Goal: Task Accomplishment & Management: Complete application form

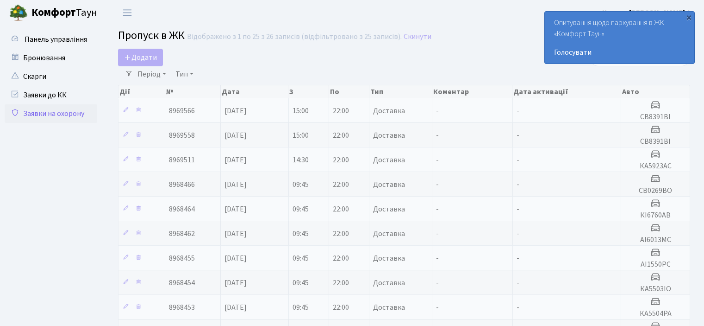
select select "25"
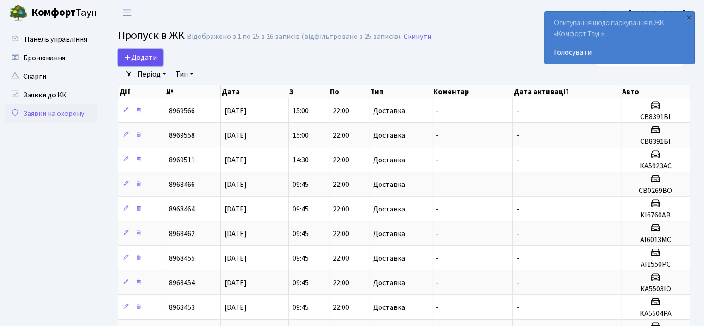
click at [139, 59] on span "Додати" at bounding box center [140, 57] width 33 height 10
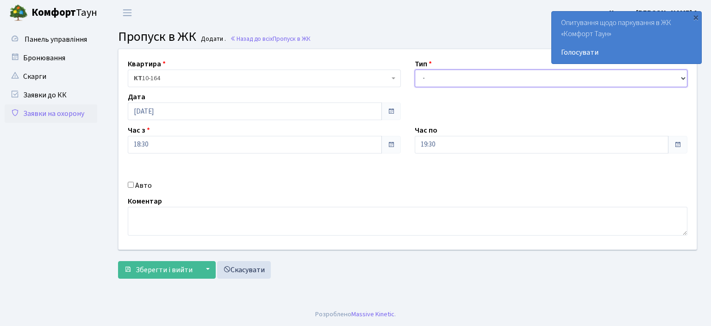
click at [685, 77] on select "- Доставка Таксі Гості Сервіс" at bounding box center [551, 78] width 273 height 18
select select "3"
click at [415, 69] on select "- Доставка Таксі Гості Сервіс" at bounding box center [551, 78] width 273 height 18
click at [128, 182] on input "Авто" at bounding box center [131, 185] width 6 height 6
checkbox input "true"
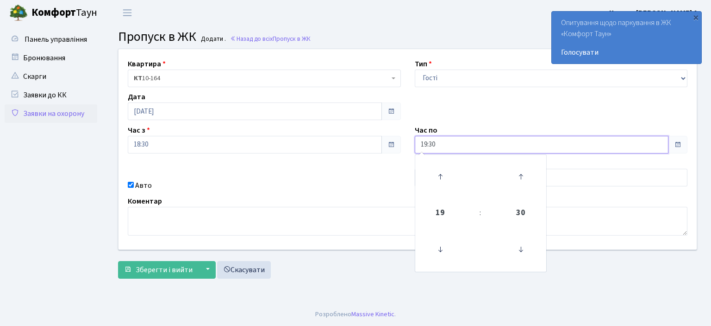
drag, startPoint x: 441, startPoint y: 140, endPoint x: 364, endPoint y: 136, distance: 77.5
click at [374, 138] on div "Квартира <b>КТ</b>&nbsp;&nbsp;&nbsp;&nbsp;10-164 КТ 10-164 Тип - Доставка Таксі…" at bounding box center [408, 149] width 592 height 200
type input "22:00"
drag, startPoint x: 285, startPoint y: 210, endPoint x: 295, endPoint y: 210, distance: 9.3
click at [286, 211] on textarea at bounding box center [408, 221] width 560 height 29
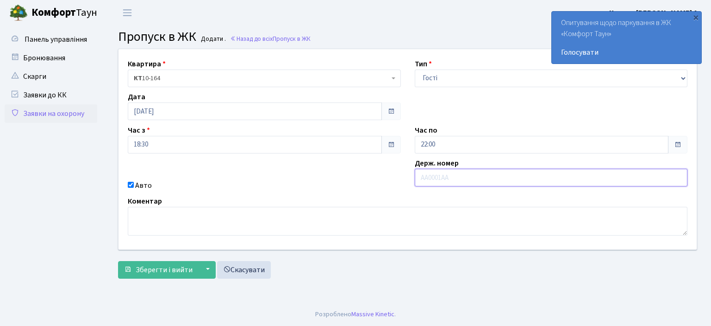
click at [429, 174] on input "text" at bounding box center [551, 178] width 273 height 18
type input "AA3690ME"
click at [167, 263] on button "Зберегти і вийти" at bounding box center [158, 270] width 81 height 18
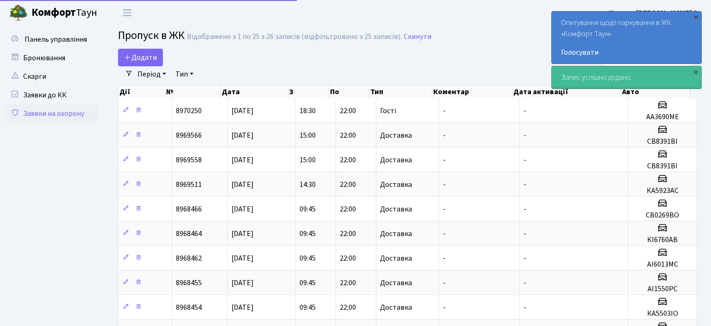
select select "25"
